Goal: Task Accomplishment & Management: Use online tool/utility

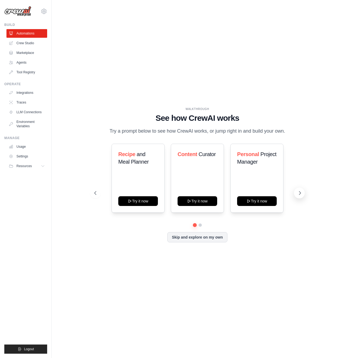
click at [302, 191] on icon at bounding box center [299, 192] width 5 height 5
click at [190, 155] on span "Automate" at bounding box center [190, 154] width 24 height 6
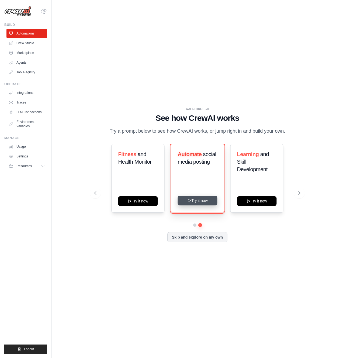
click at [204, 202] on button "Try it now" at bounding box center [198, 201] width 40 height 10
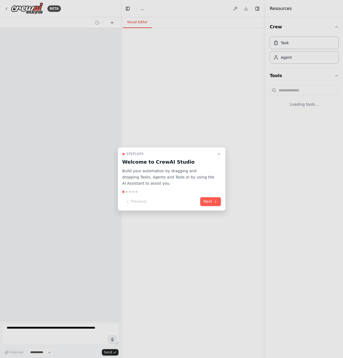
select select "****"
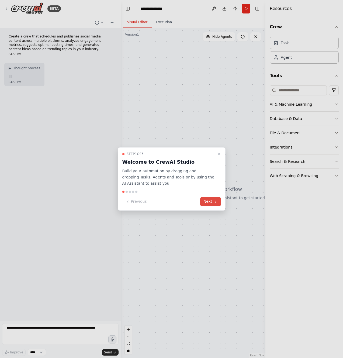
click at [212, 200] on button "Next" at bounding box center [210, 201] width 21 height 9
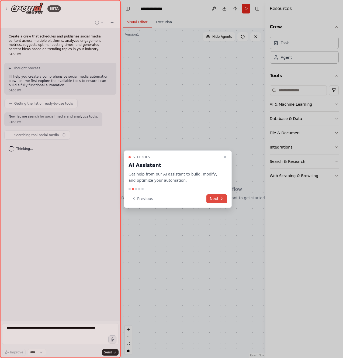
click at [213, 198] on button "Next" at bounding box center [216, 198] width 21 height 9
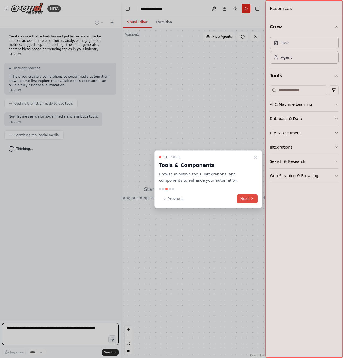
click at [241, 197] on button "Next" at bounding box center [247, 198] width 21 height 9
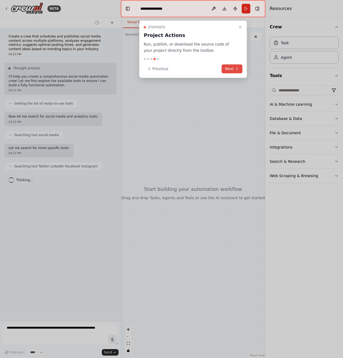
click at [231, 69] on button "Next" at bounding box center [232, 68] width 21 height 9
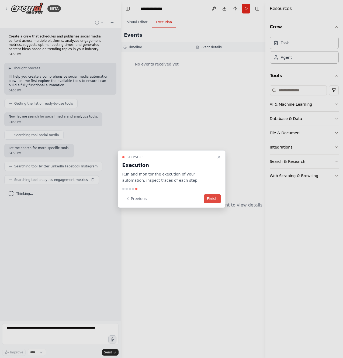
click at [215, 197] on button "Finish" at bounding box center [212, 198] width 17 height 9
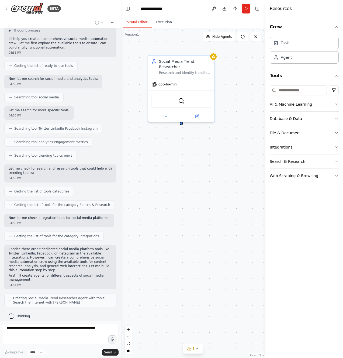
scroll to position [42, 0]
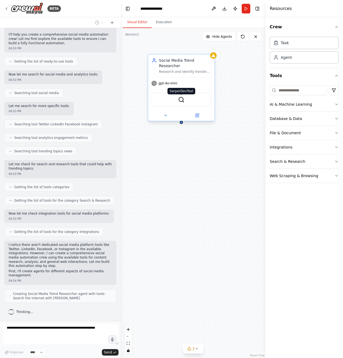
click at [179, 99] on img at bounding box center [181, 99] width 6 height 6
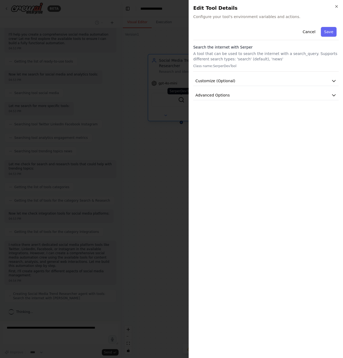
scroll to position [60, 0]
click at [227, 79] on span "Customize (Optional)" at bounding box center [215, 80] width 40 height 5
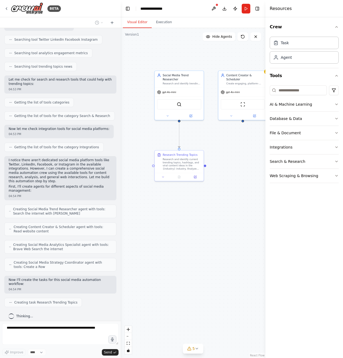
scroll to position [140, 0]
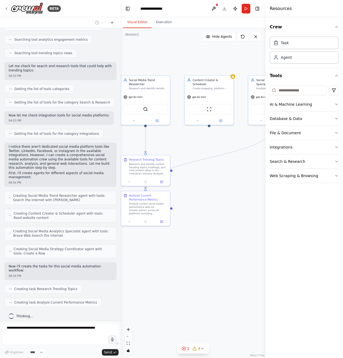
drag, startPoint x: 225, startPoint y: 266, endPoint x: 201, endPoint y: 271, distance: 24.4
click at [201, 271] on div ".deletable-edge-delete-btn { width: 20px; height: 20px; border: 0px solid #ffff…" at bounding box center [193, 193] width 145 height 330
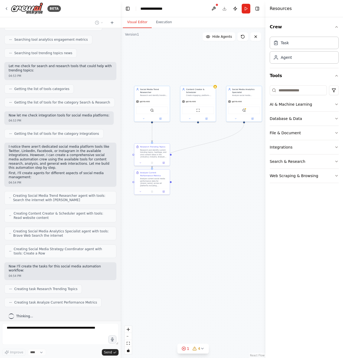
drag, startPoint x: 204, startPoint y: 266, endPoint x: 195, endPoint y: 223, distance: 44.1
click at [195, 223] on div ".deletable-edge-delete-btn { width: 20px; height: 20px; border: 0px solid #ffff…" at bounding box center [193, 193] width 145 height 330
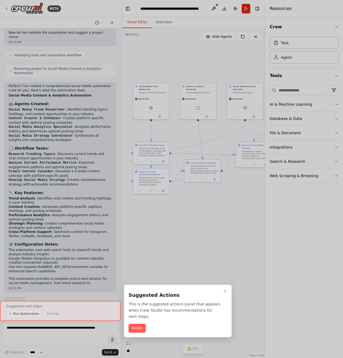
scroll to position [454, 0]
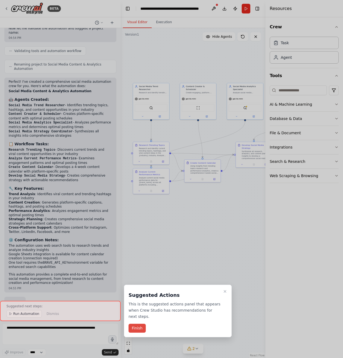
click at [136, 327] on button "Finish" at bounding box center [136, 328] width 17 height 9
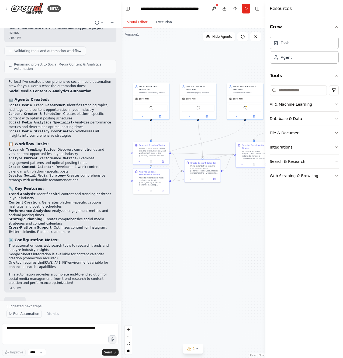
click at [20, 312] on span "Run Automation" at bounding box center [26, 313] width 26 height 4
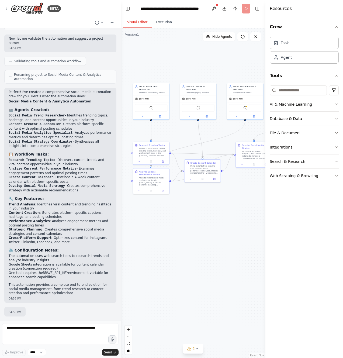
scroll to position [434, 0]
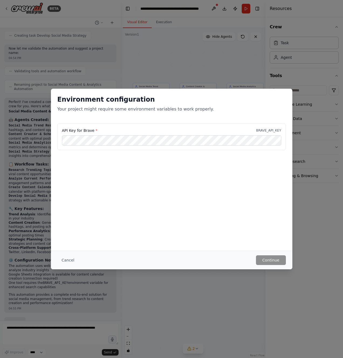
click at [183, 50] on div "Environment configuration Your project might require some environment variables…" at bounding box center [171, 179] width 343 height 358
click at [105, 37] on div "Environment configuration Your project might require some environment variables…" at bounding box center [171, 179] width 343 height 358
drag, startPoint x: 174, startPoint y: 148, endPoint x: 123, endPoint y: 244, distance: 107.8
click at [175, 150] on div "API Key for Brave * BRAVE_API_KEY" at bounding box center [171, 139] width 241 height 33
click at [75, 261] on button "Cancel" at bounding box center [67, 260] width 21 height 10
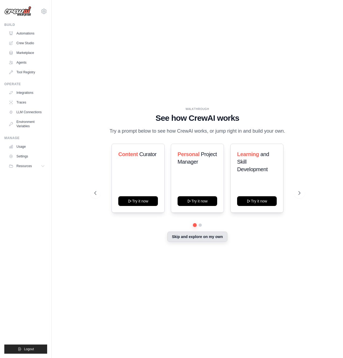
click at [210, 237] on button "Skip and explore on my own" at bounding box center [197, 236] width 60 height 10
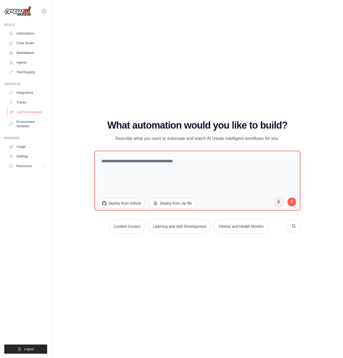
click at [27, 113] on link "LLM Connections" at bounding box center [27, 112] width 41 height 9
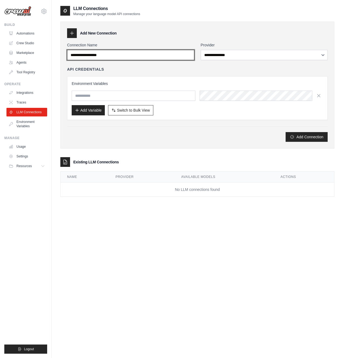
click at [167, 55] on input "Connection Name" at bounding box center [130, 55] width 127 height 10
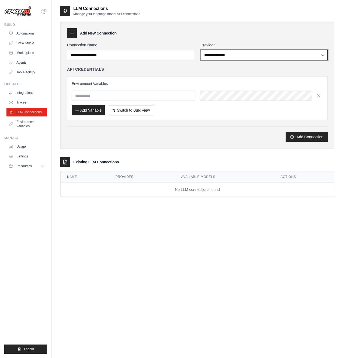
click at [247, 53] on select "**********" at bounding box center [264, 55] width 127 height 10
select select "******"
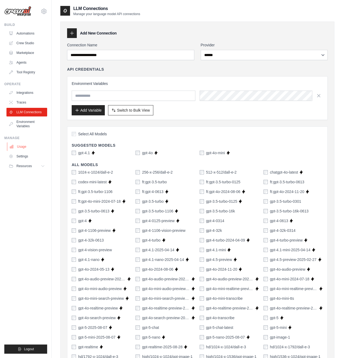
click at [29, 148] on link "Usage" at bounding box center [27, 146] width 41 height 9
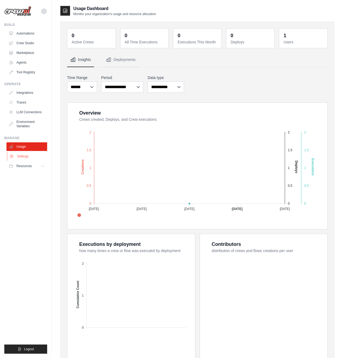
click at [26, 155] on link "Settings" at bounding box center [27, 156] width 41 height 9
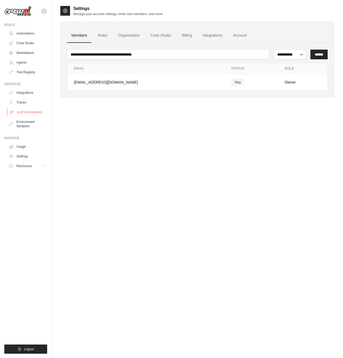
click at [27, 113] on link "LLM Connections" at bounding box center [27, 112] width 41 height 9
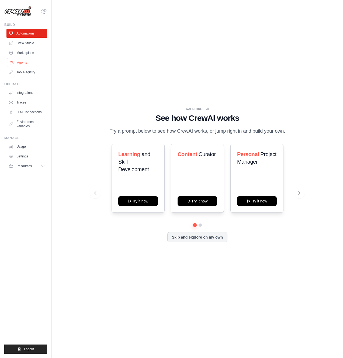
click at [26, 65] on link "Agents" at bounding box center [27, 62] width 41 height 9
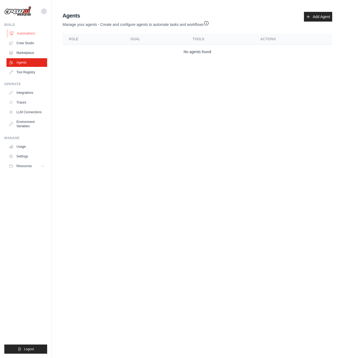
click at [25, 31] on link "Automations" at bounding box center [27, 33] width 41 height 9
